Goal: Contribute content: Contribute content

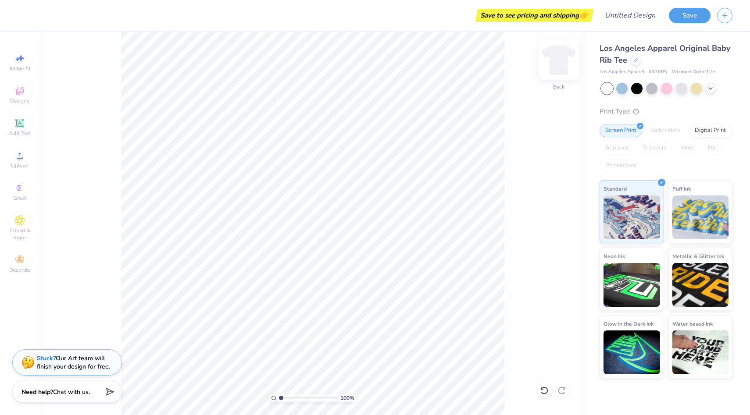
click at [561, 53] on img at bounding box center [558, 59] width 35 height 35
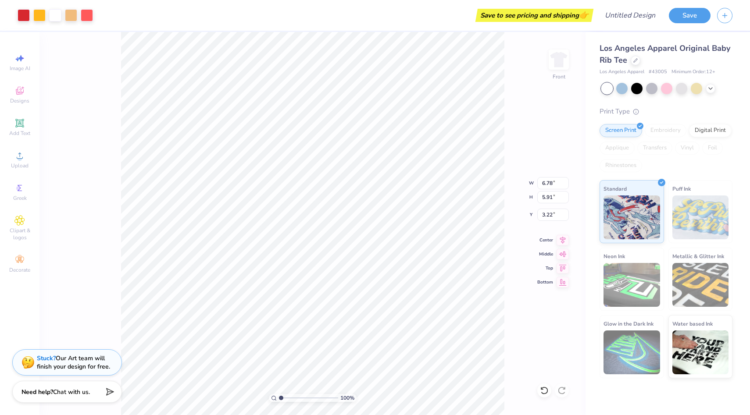
type input "3.22"
click at [634, 61] on icon at bounding box center [635, 59] width 4 height 4
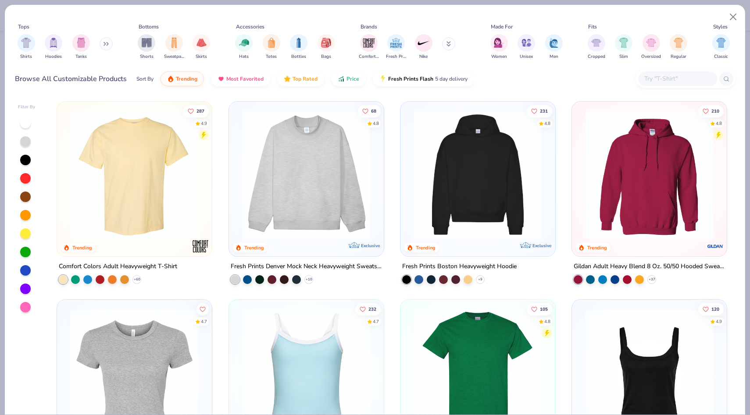
click at [132, 199] on img at bounding box center [134, 174] width 137 height 128
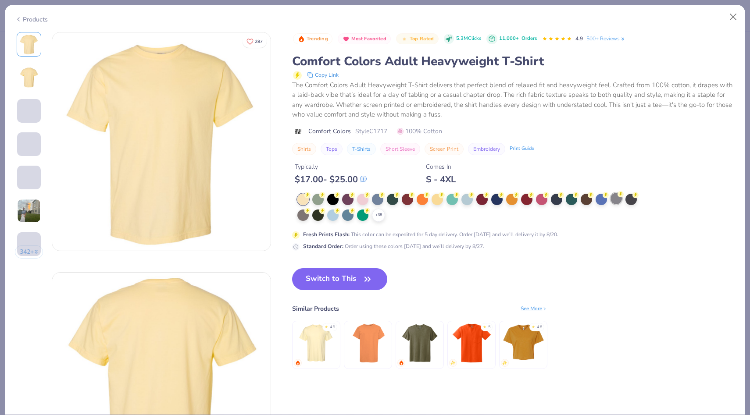
click at [615, 200] on div at bounding box center [615, 198] width 11 height 11
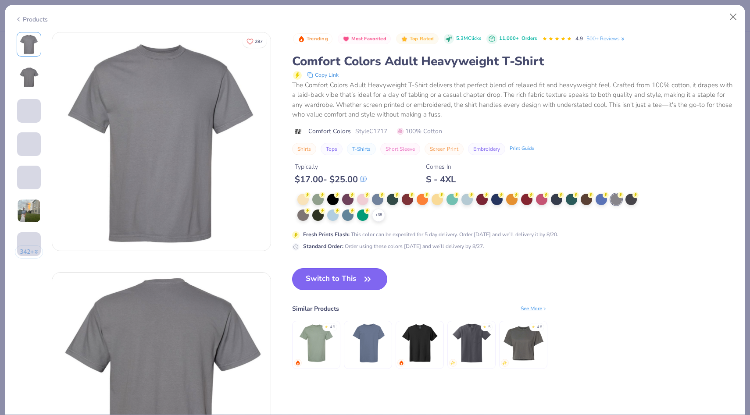
click at [328, 281] on button "Switch to This" at bounding box center [339, 279] width 95 height 22
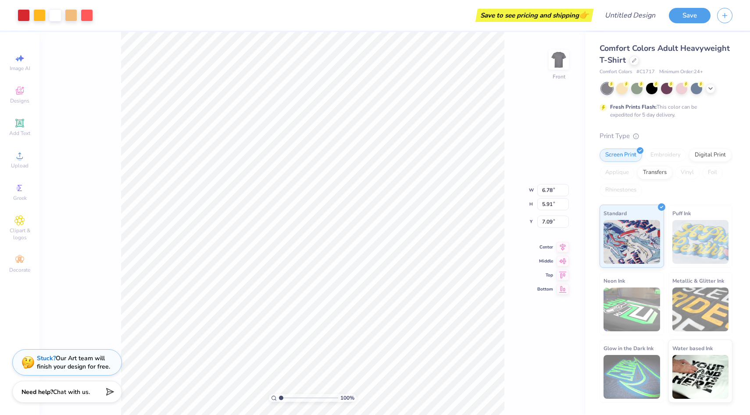
type input "3.00"
type input "12.22"
type input "10.65"
type input "3.00"
click at [709, 92] on div at bounding box center [710, 88] width 10 height 10
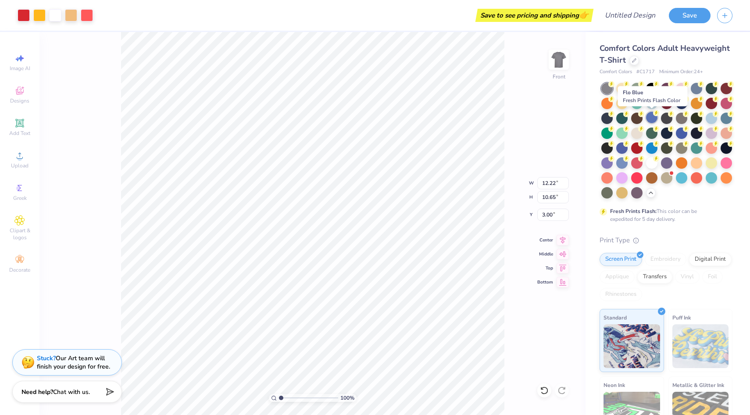
click at [653, 114] on icon at bounding box center [656, 113] width 6 height 6
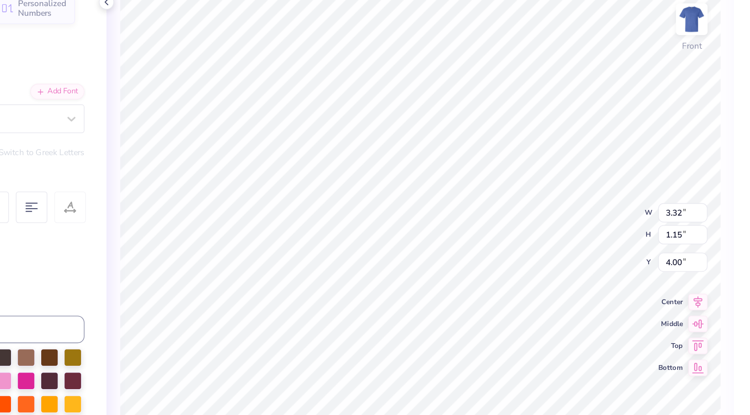
type textarea "Beta"
type input "10.15"
type input "6.96"
type input "6.69"
type input "3.28"
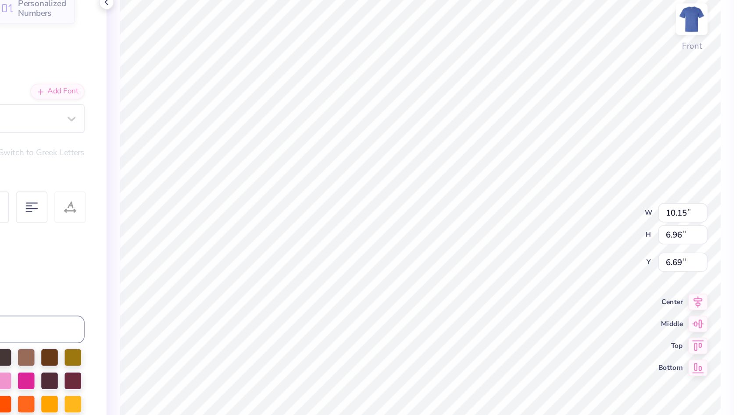
type input "1.37"
type input "3.61"
type input "3.94"
type input "1.51"
type input "3.47"
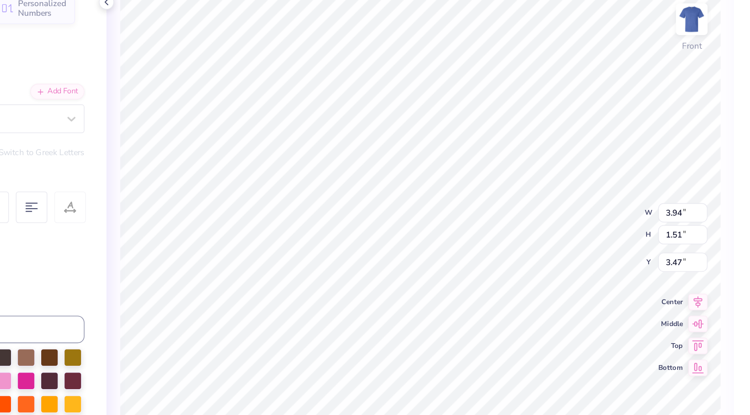
type textarea "Theta"
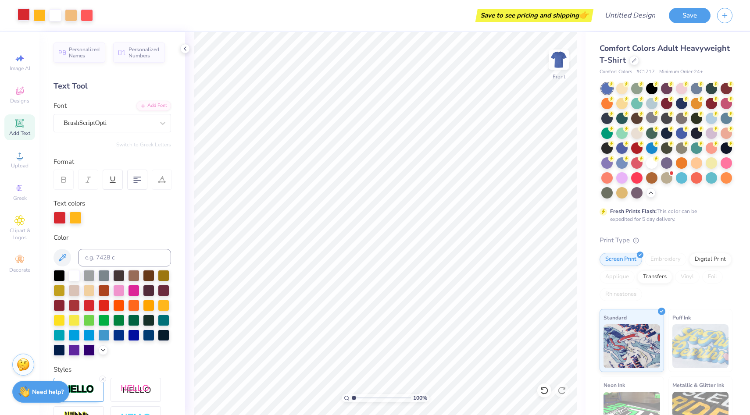
click at [25, 12] on div at bounding box center [24, 14] width 12 height 12
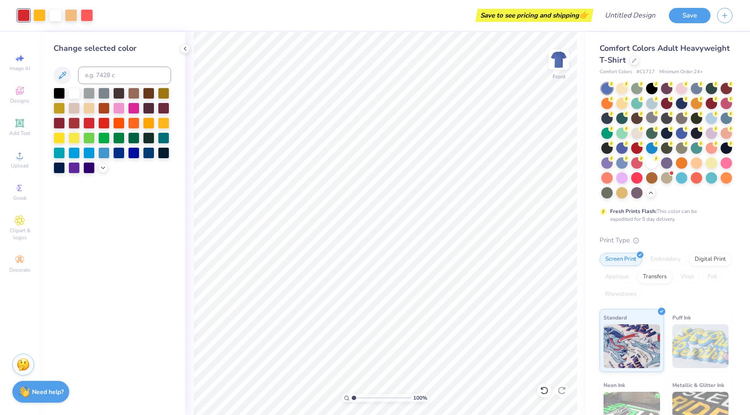
click at [185, 53] on div "100 % Front" at bounding box center [385, 223] width 400 height 383
click at [185, 50] on polyline at bounding box center [185, 49] width 2 height 4
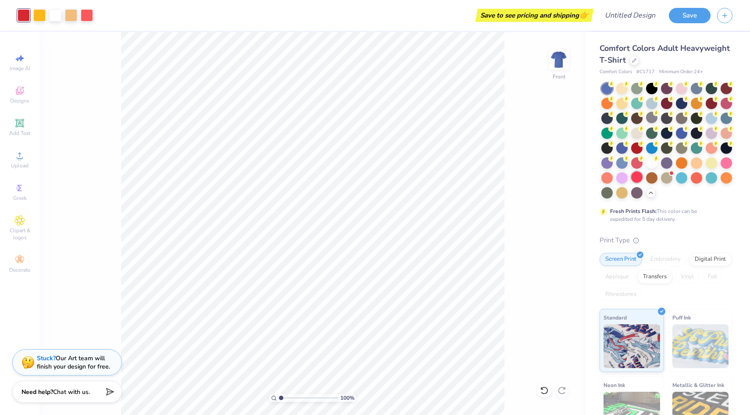
click at [636, 178] on div at bounding box center [636, 176] width 11 height 11
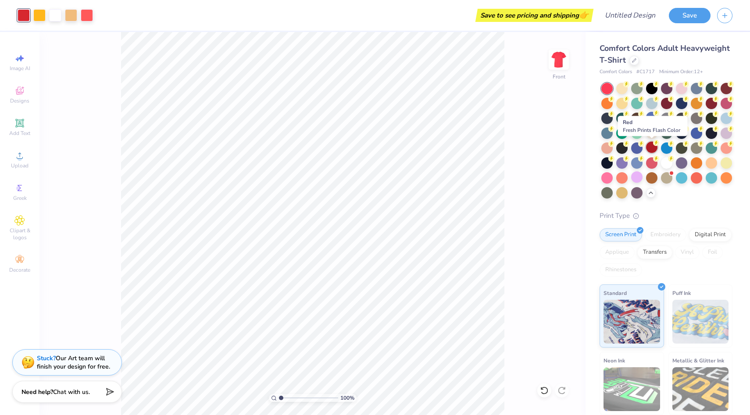
click at [629, 87] on circle at bounding box center [626, 84] width 6 height 6
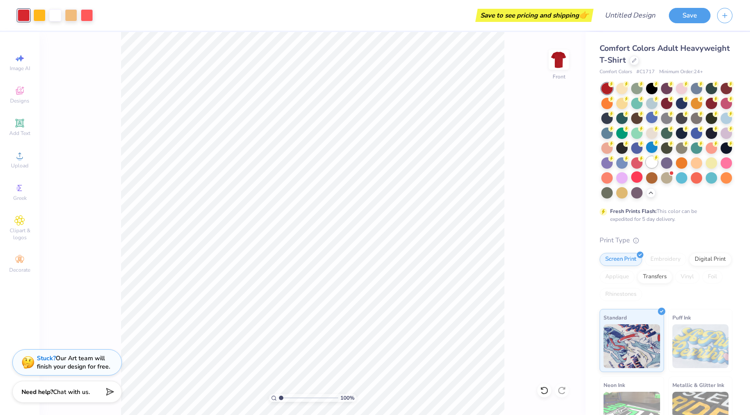
click at [650, 164] on div at bounding box center [651, 162] width 11 height 11
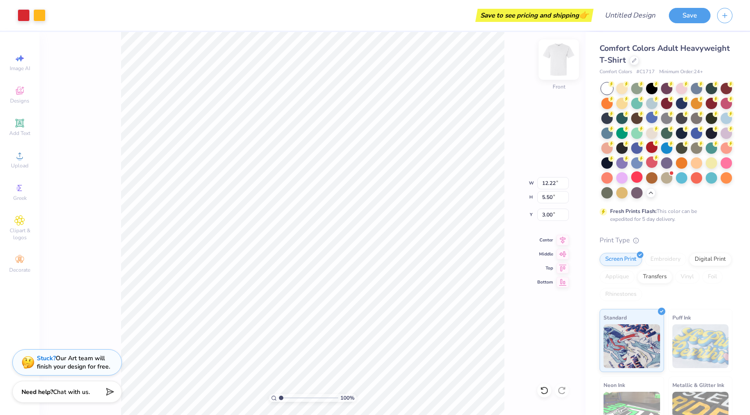
click at [559, 57] on img at bounding box center [558, 59] width 35 height 35
type input "3.16"
type input "1.42"
type input "3.00"
click at [287, 399] on input "range" at bounding box center [308, 398] width 59 height 8
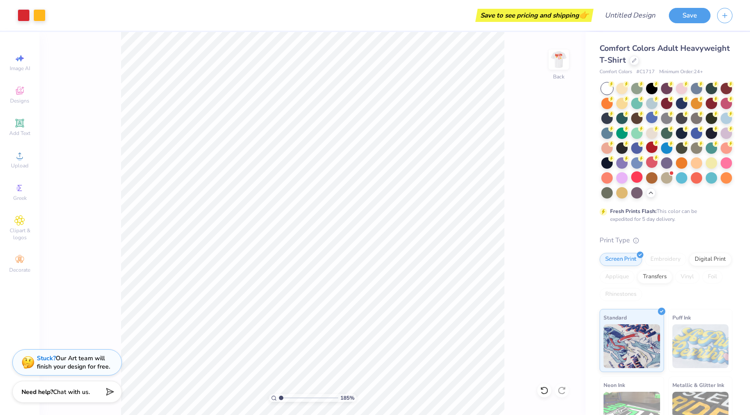
drag, startPoint x: 285, startPoint y: 401, endPoint x: 267, endPoint y: 401, distance: 18.4
type input "1"
click at [279, 401] on input "range" at bounding box center [308, 398] width 59 height 8
click at [551, 64] on img at bounding box center [558, 59] width 35 height 35
click at [551, 64] on img at bounding box center [559, 60] width 18 height 18
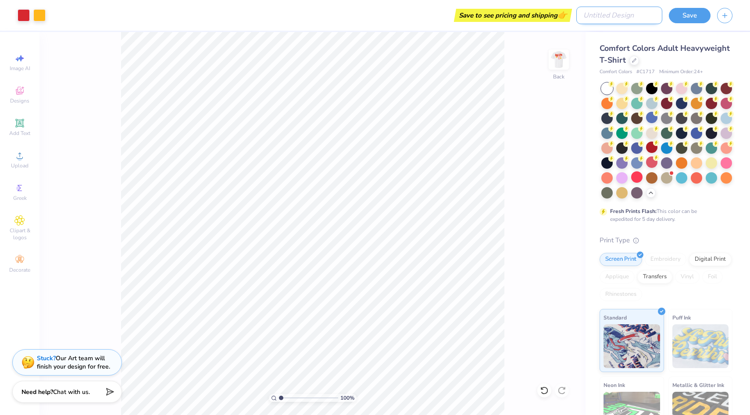
click at [631, 8] on input "Design Title" at bounding box center [619, 16] width 86 height 18
type input "PIE PI"
click at [679, 19] on button "Save" at bounding box center [690, 14] width 42 height 15
